Goal: Task Accomplishment & Management: Use online tool/utility

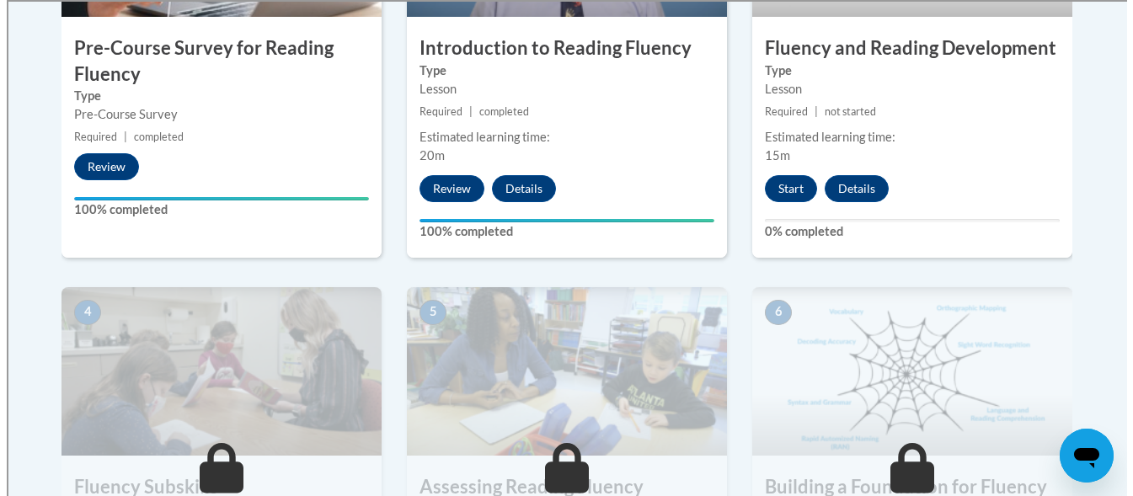
scroll to position [519, 0]
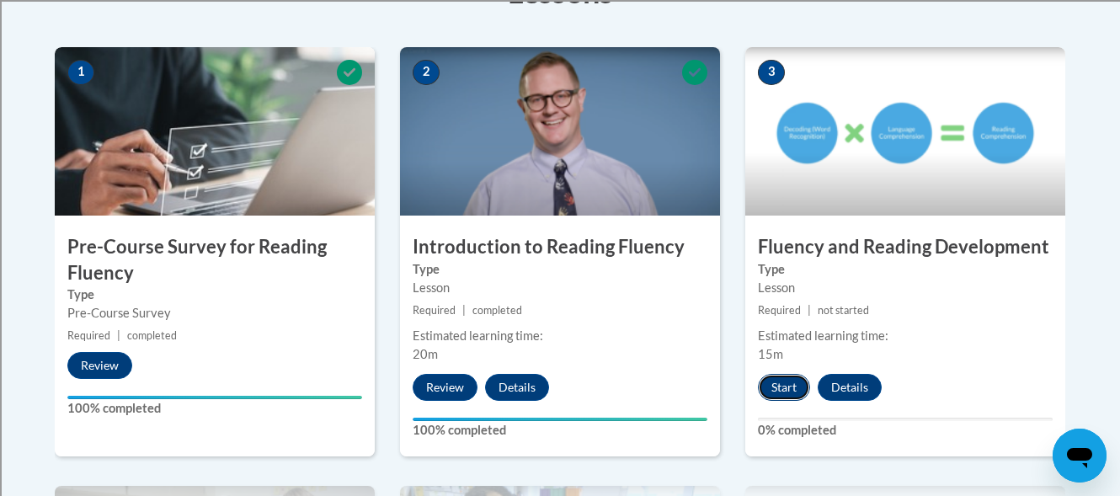
click at [784, 387] on button "Start" at bounding box center [784, 387] width 52 height 27
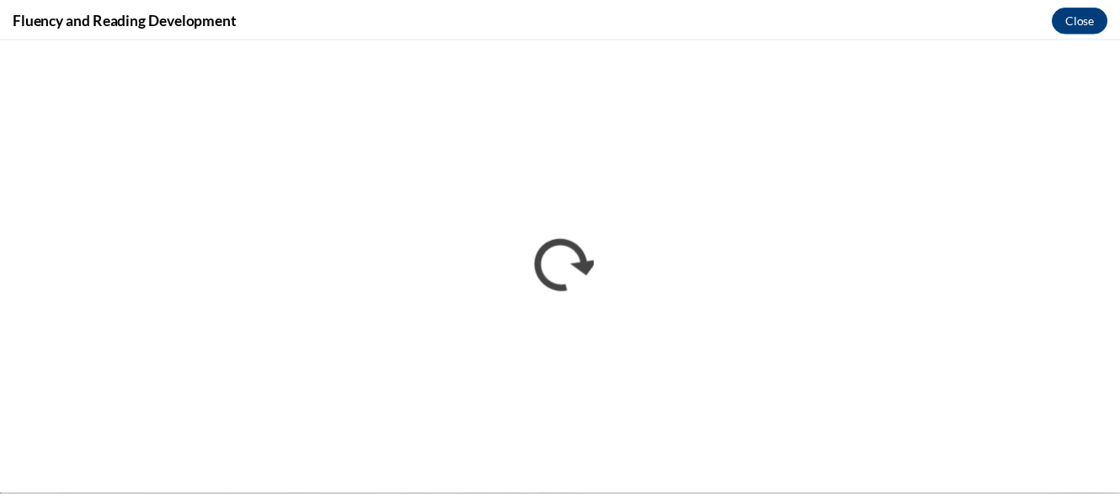
scroll to position [0, 0]
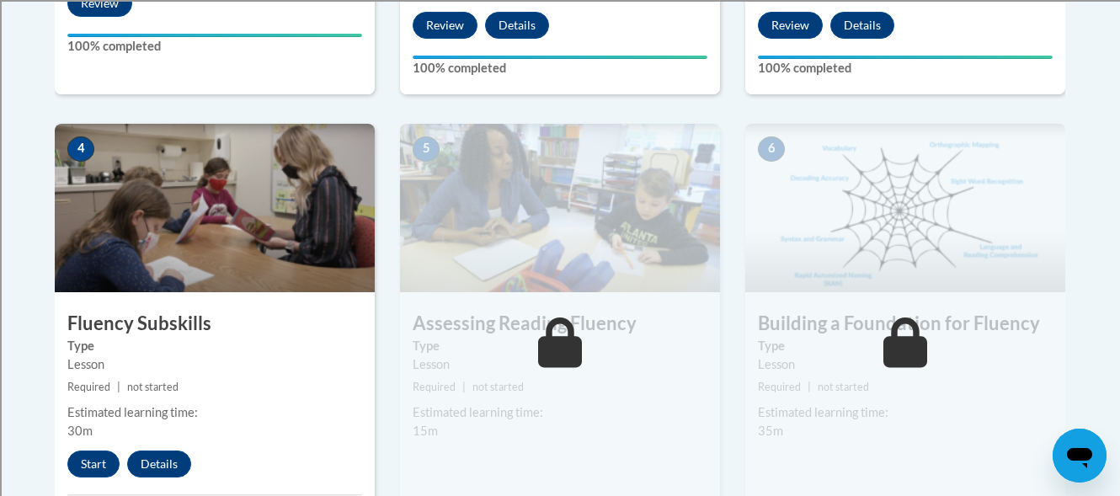
scroll to position [877, 0]
